Goal: Information Seeking & Learning: Learn about a topic

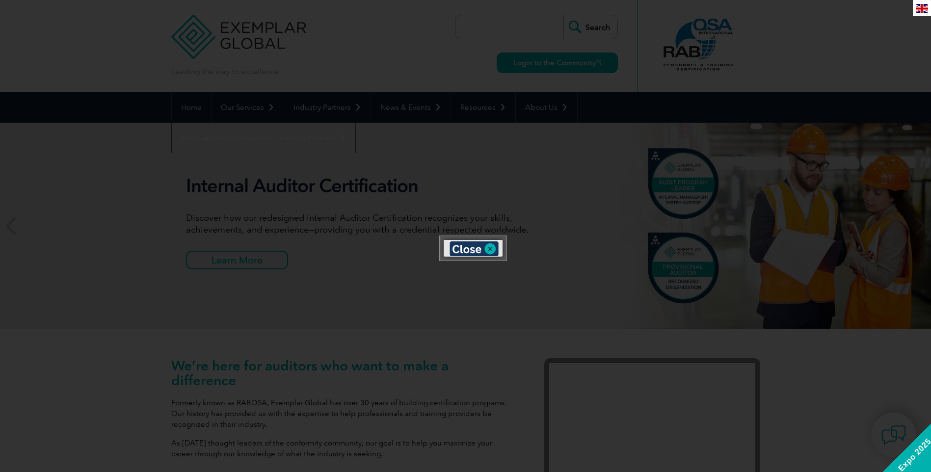
click at [269, 259] on div at bounding box center [465, 236] width 931 height 472
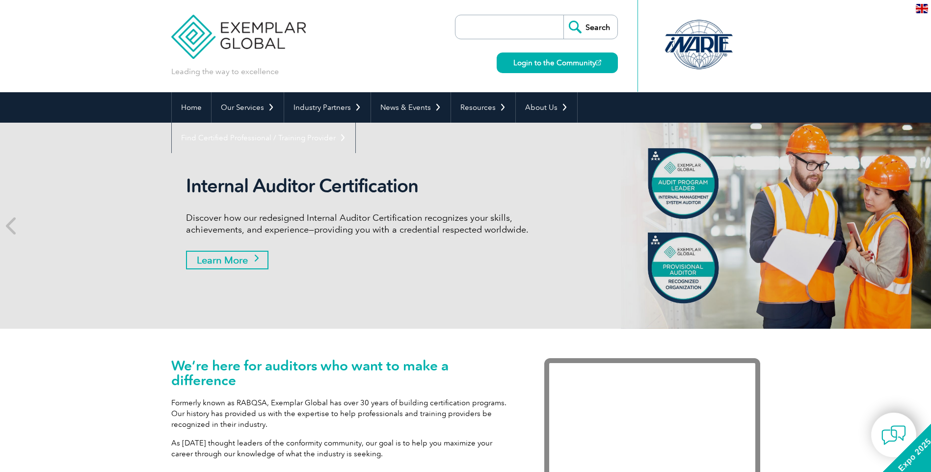
click at [257, 260] on link "Learn More" at bounding box center [227, 260] width 82 height 19
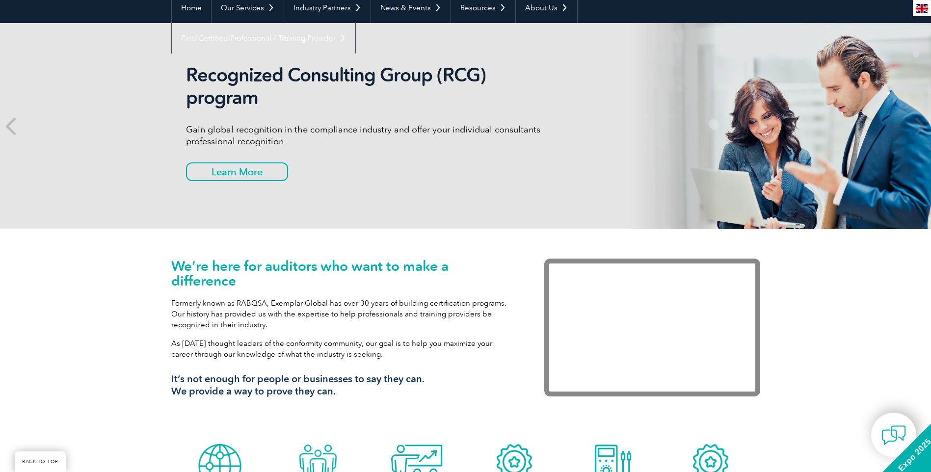
scroll to position [49, 0]
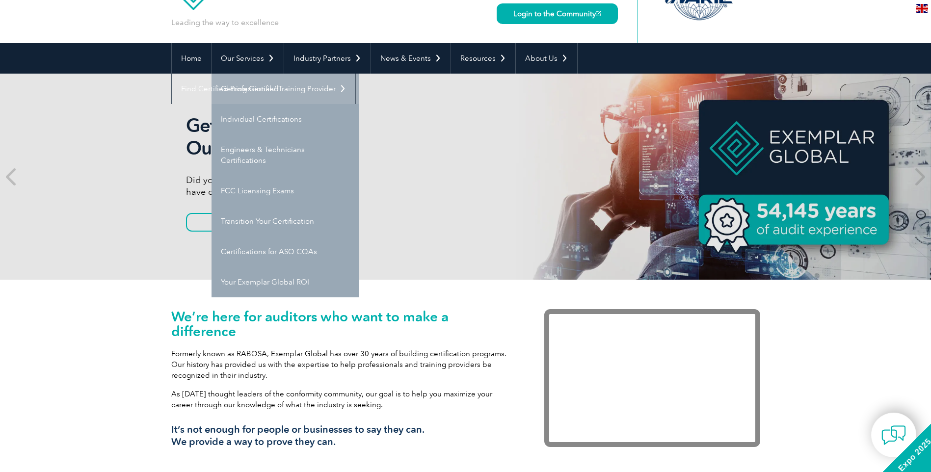
click at [265, 82] on link "Getting Certified" at bounding box center [285, 89] width 147 height 30
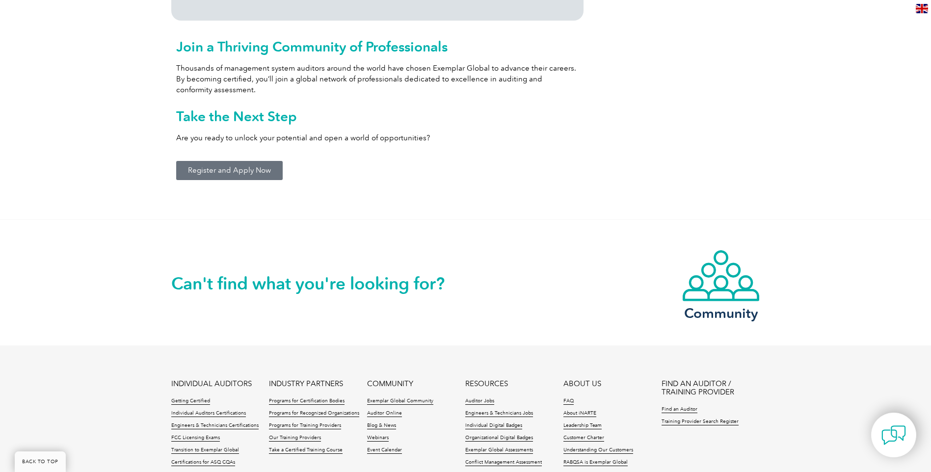
scroll to position [1178, 0]
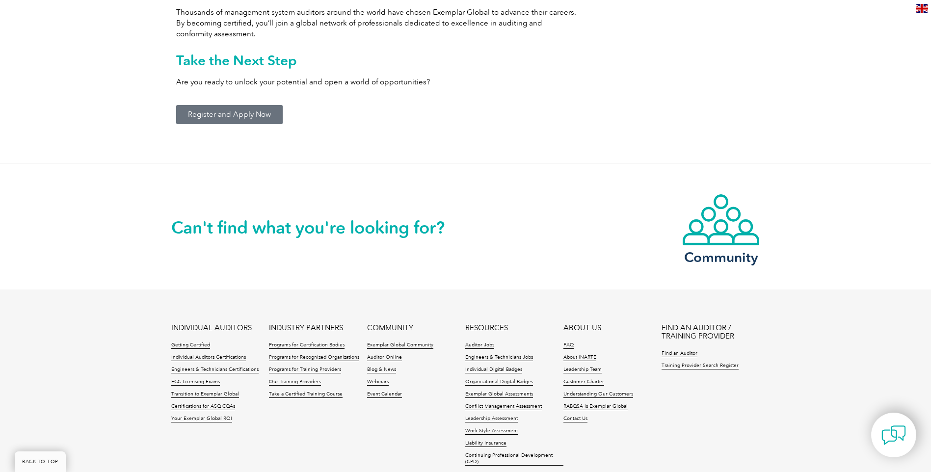
click at [259, 118] on span "Register and Apply Now" at bounding box center [229, 114] width 83 height 7
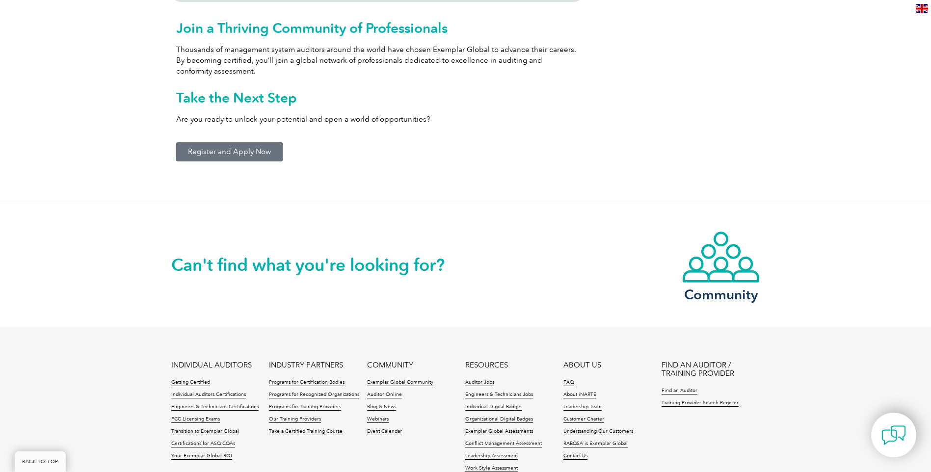
scroll to position [1031, 0]
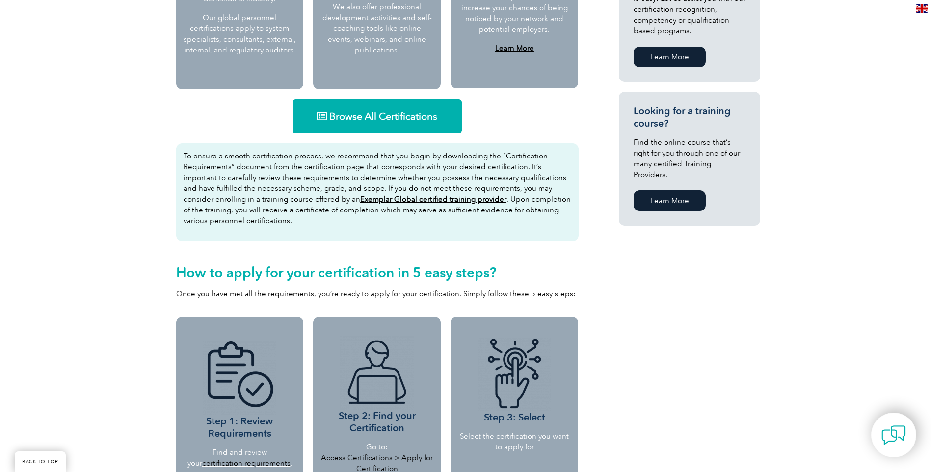
scroll to position [583, 0]
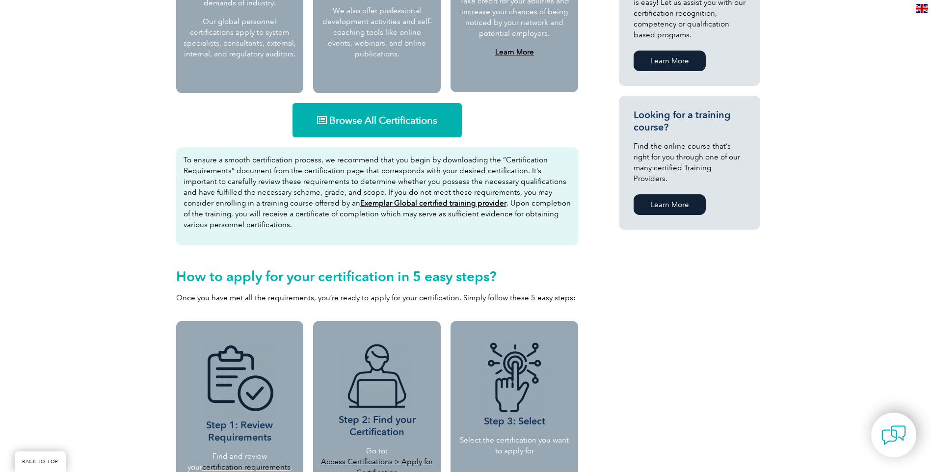
click at [371, 117] on span "Browse All Certifications" at bounding box center [383, 120] width 108 height 10
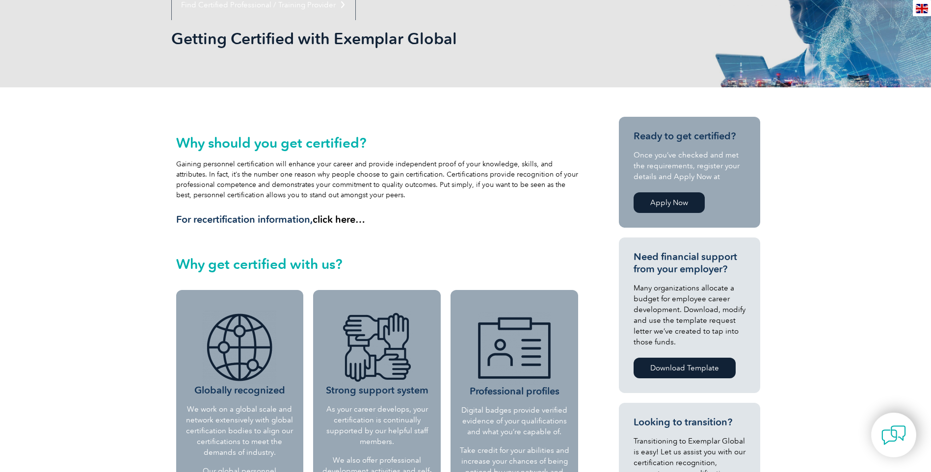
scroll to position [92, 0]
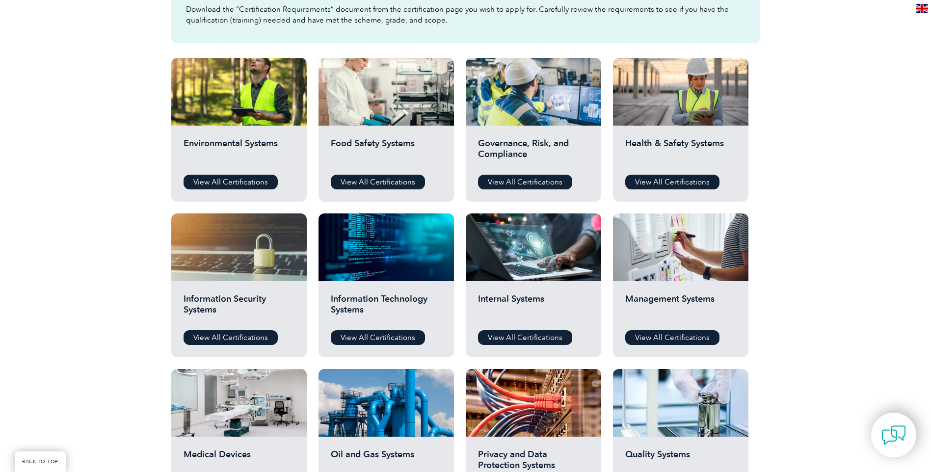
scroll to position [295, 0]
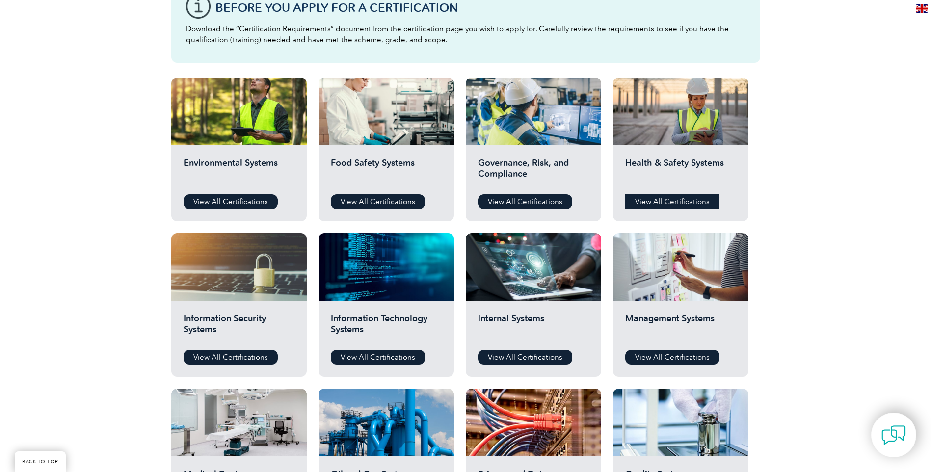
click at [688, 198] on link "View All Certifications" at bounding box center [673, 201] width 94 height 15
click at [699, 199] on link "View All Certifications" at bounding box center [673, 201] width 94 height 15
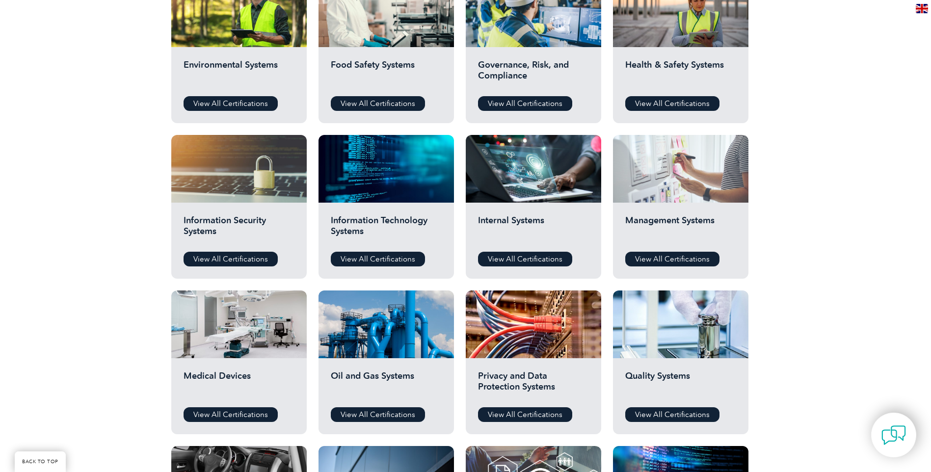
scroll to position [442, 0]
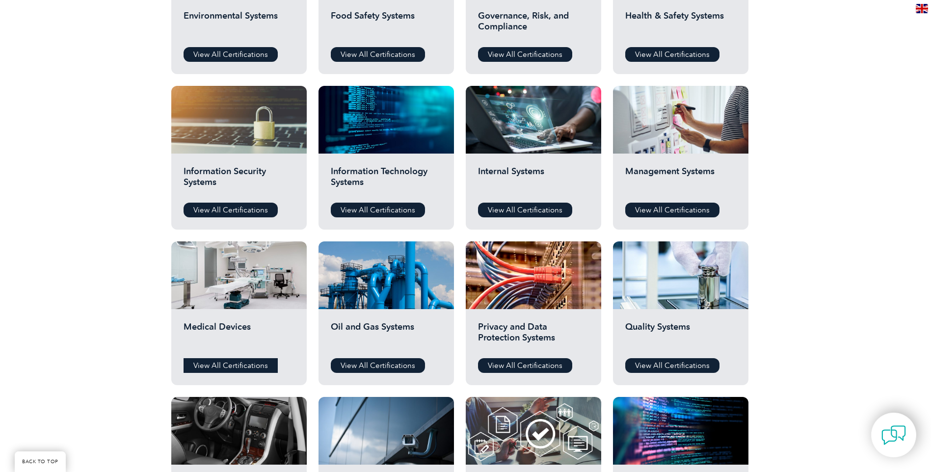
click at [225, 365] on link "View All Certifications" at bounding box center [231, 365] width 94 height 15
click at [682, 364] on link "View All Certifications" at bounding box center [673, 365] width 94 height 15
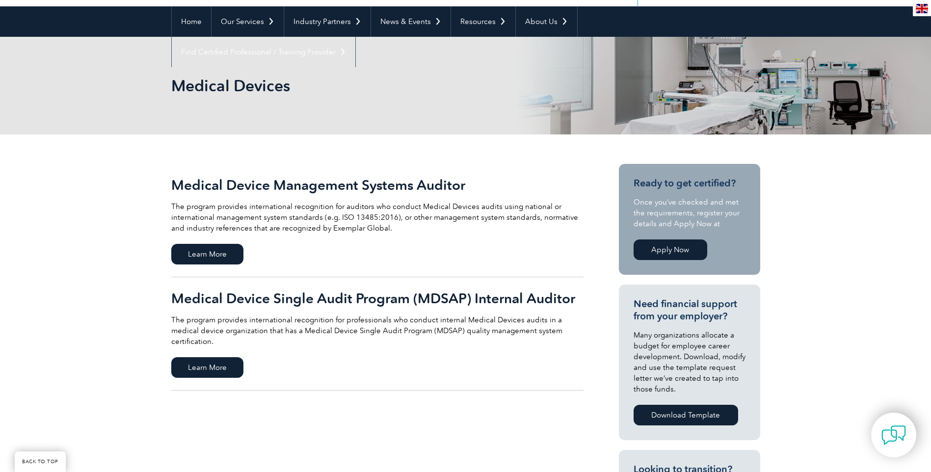
scroll to position [98, 0]
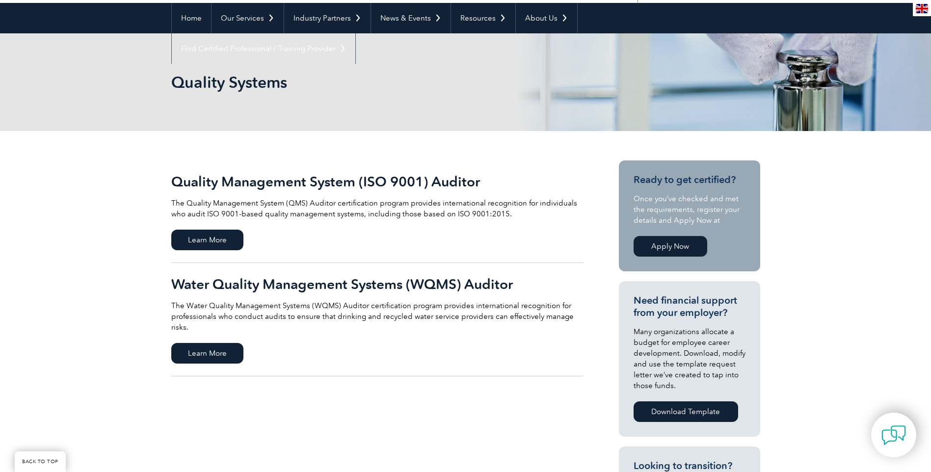
scroll to position [98, 0]
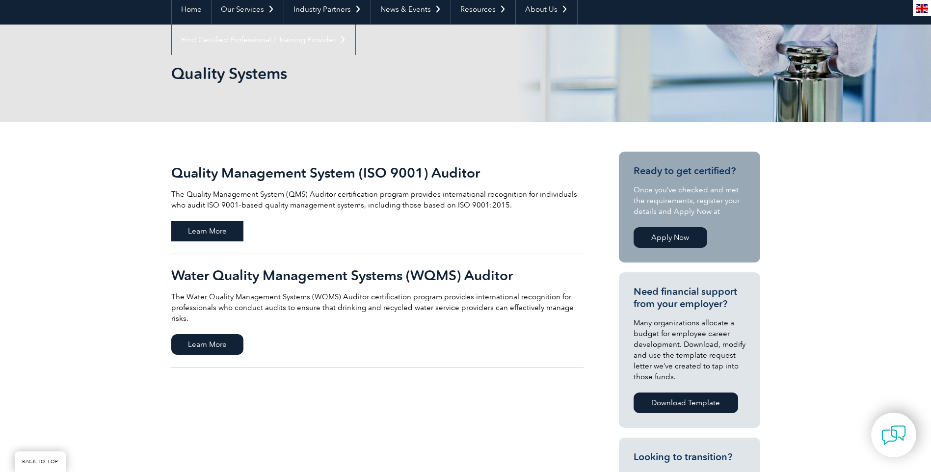
click at [204, 234] on span "Learn More" at bounding box center [207, 231] width 72 height 21
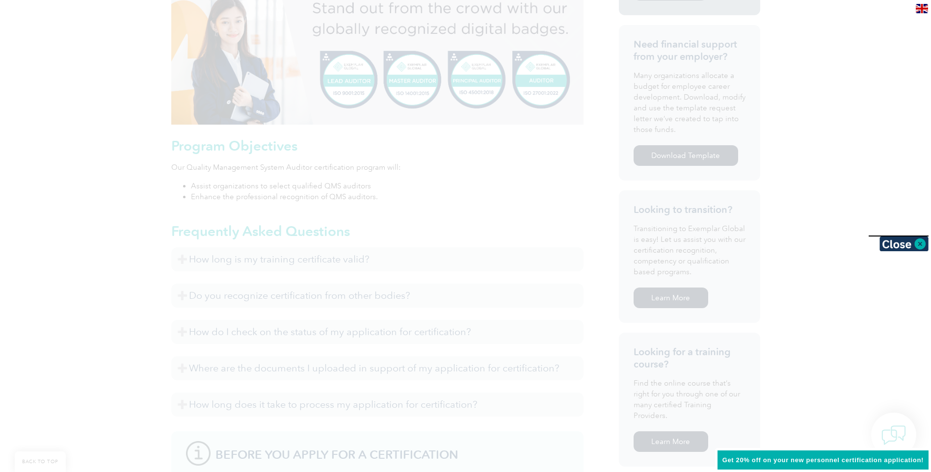
scroll to position [432, 0]
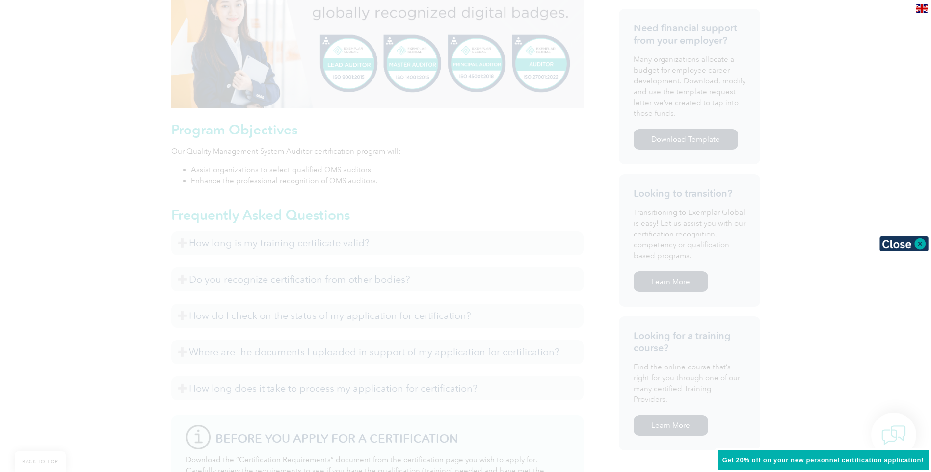
click at [494, 248] on div at bounding box center [465, 236] width 931 height 472
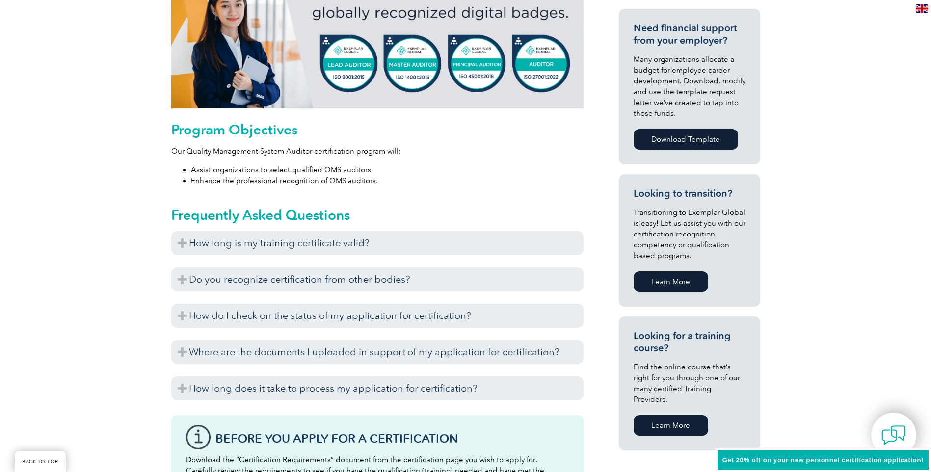
click at [494, 248] on h3 "How long is my training certificate valid?" at bounding box center [377, 243] width 412 height 24
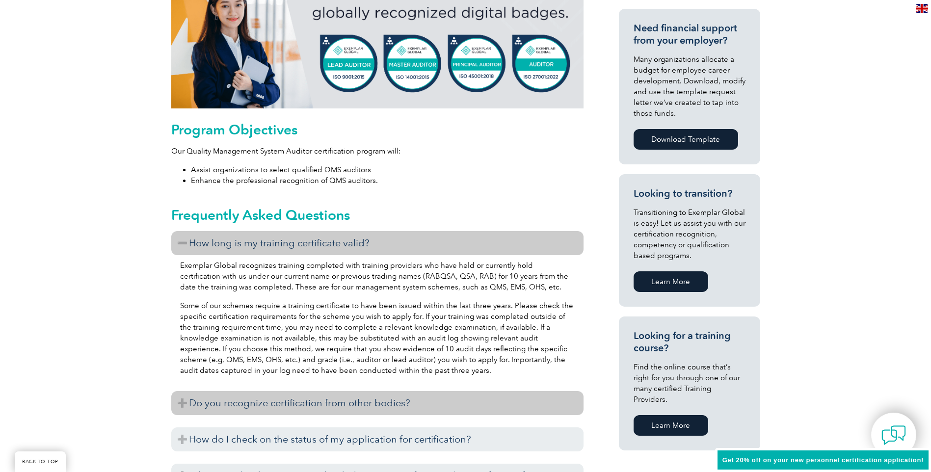
click at [290, 401] on h3 "Do you recognize certification from other bodies?" at bounding box center [377, 403] width 412 height 24
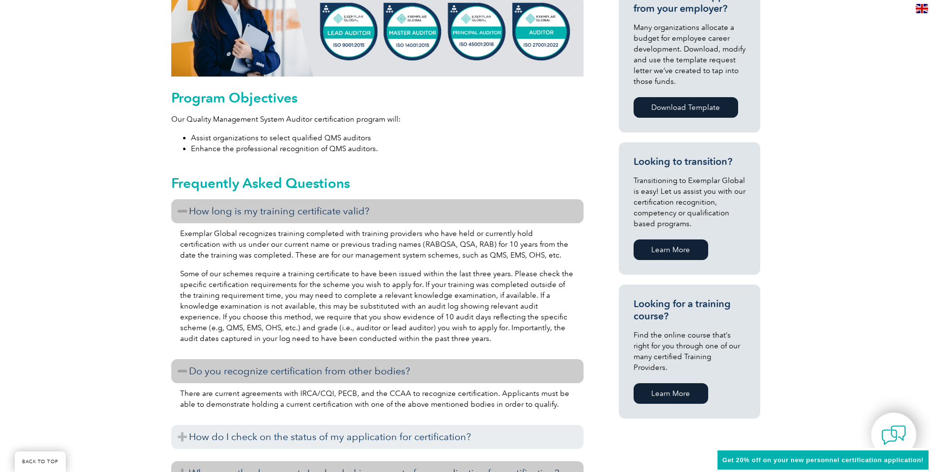
scroll to position [530, 0]
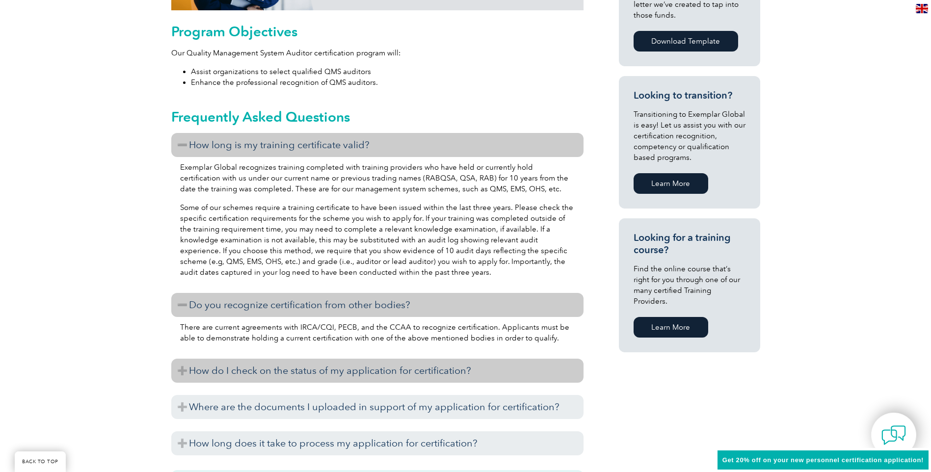
click at [335, 372] on h3 "How do I check on the status of my application for certification?" at bounding box center [377, 371] width 412 height 24
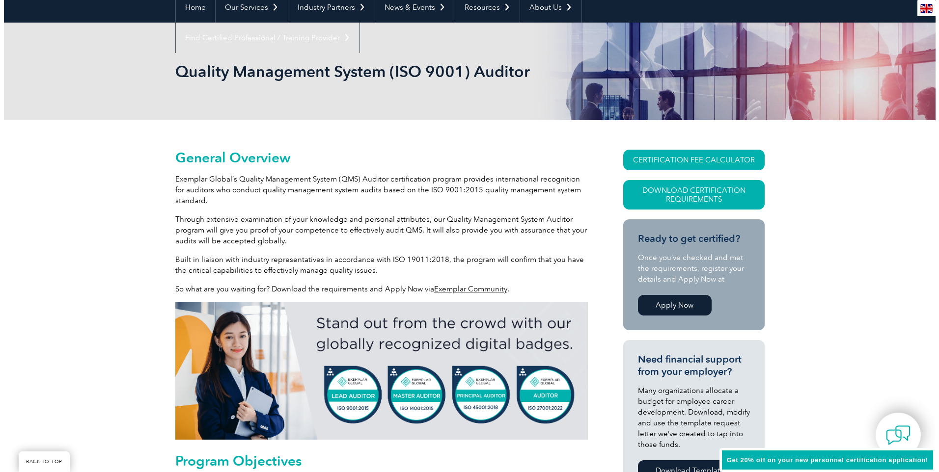
scroll to position [88, 0]
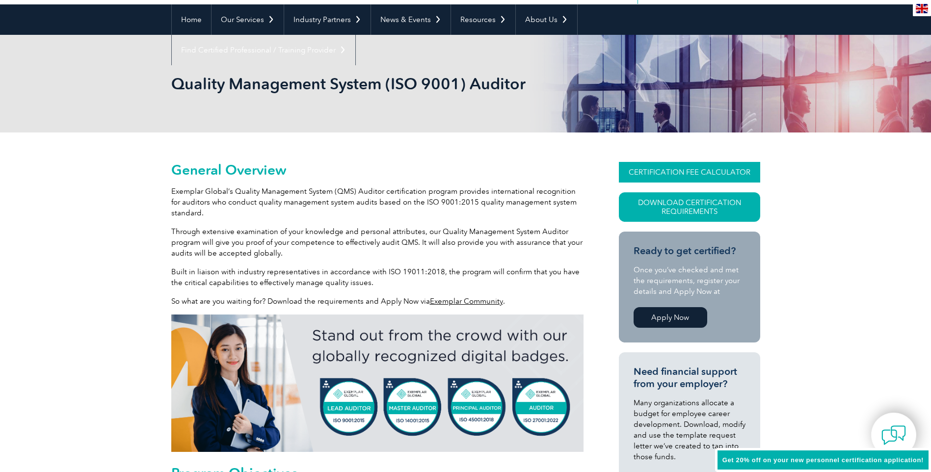
click at [639, 175] on link "CERTIFICATION FEE CALCULATOR" at bounding box center [689, 172] width 141 height 21
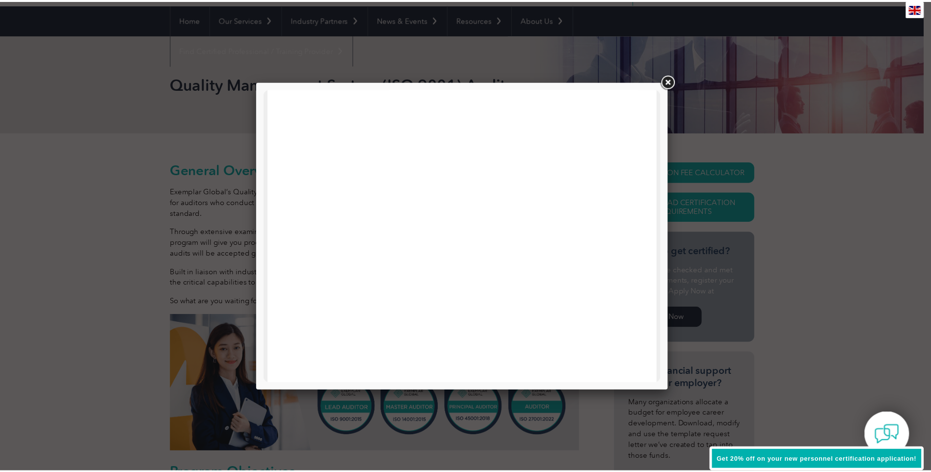
scroll to position [174, 0]
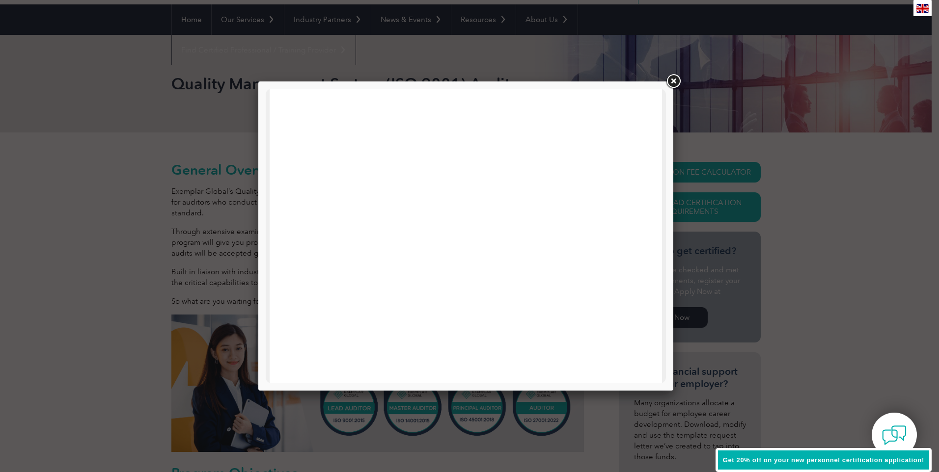
click at [672, 83] on link at bounding box center [673, 82] width 18 height 18
